Goal: Understand process/instructions: Learn about a topic

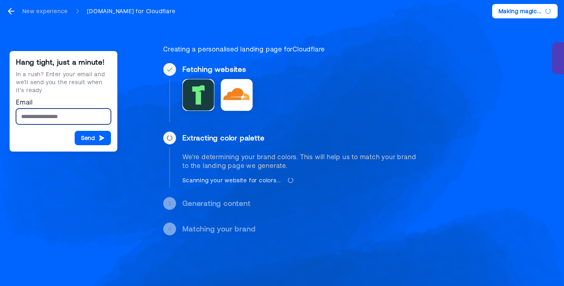
click at [67, 114] on input "Email" at bounding box center [63, 116] width 95 height 16
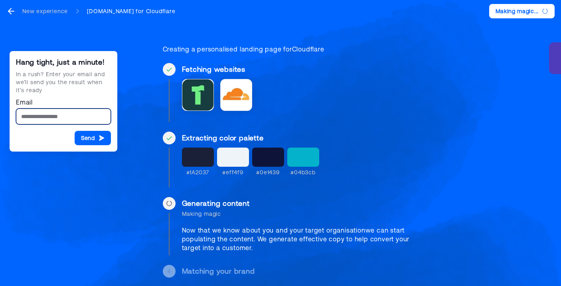
scroll to position [11, 0]
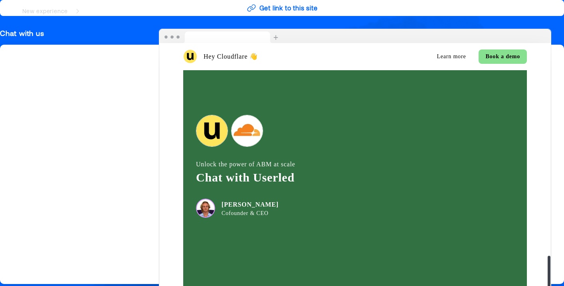
scroll to position [1494, 0]
